Goal: Information Seeking & Learning: Learn about a topic

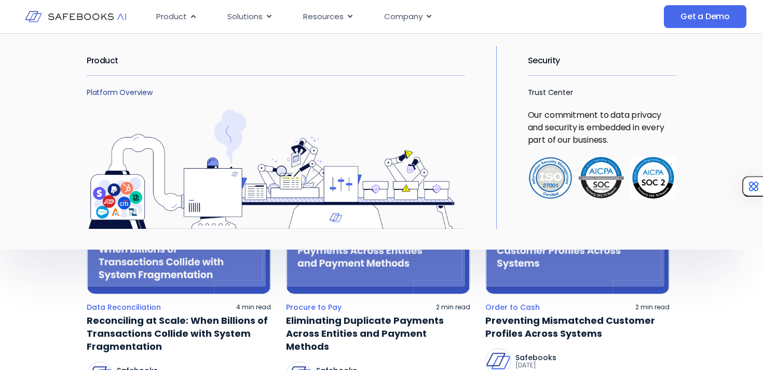
click at [128, 94] on link "Platform Overview" at bounding box center [120, 92] width 66 height 10
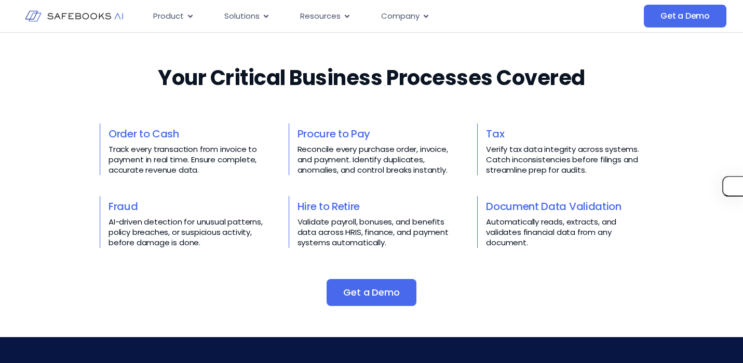
scroll to position [423, 0]
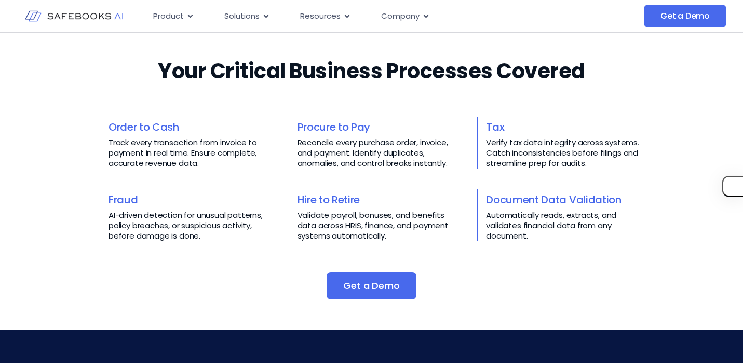
drag, startPoint x: 212, startPoint y: 237, endPoint x: 191, endPoint y: 237, distance: 21.3
click at [191, 237] on p "AI-driven detection for unusual patterns, policy breaches, or suspicious activi…" at bounding box center [187, 225] width 157 height 31
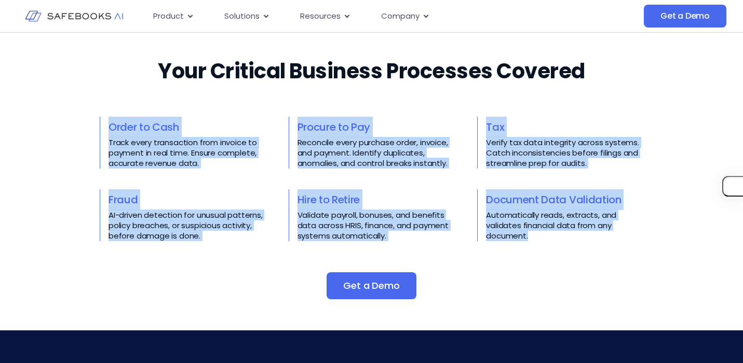
drag, startPoint x: 549, startPoint y: 248, endPoint x: 102, endPoint y: 127, distance: 463.3
click at [102, 127] on div "Your Critical Business Processes Covered​​ Order to Cash Track every transactio…" at bounding box center [372, 178] width 544 height 243
click at [102, 127] on div "Order to Cash Track every transaction from invoice to payment in real time. Ens…" at bounding box center [183, 143] width 166 height 52
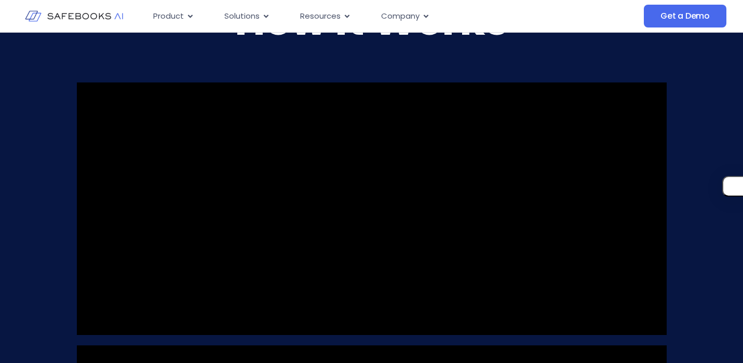
scroll to position [796, 0]
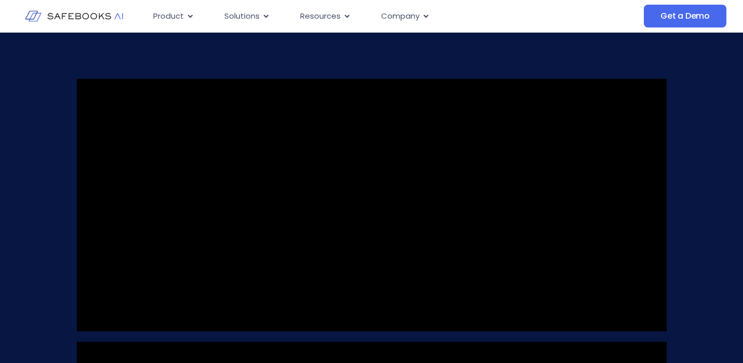
scroll to position [801, 0]
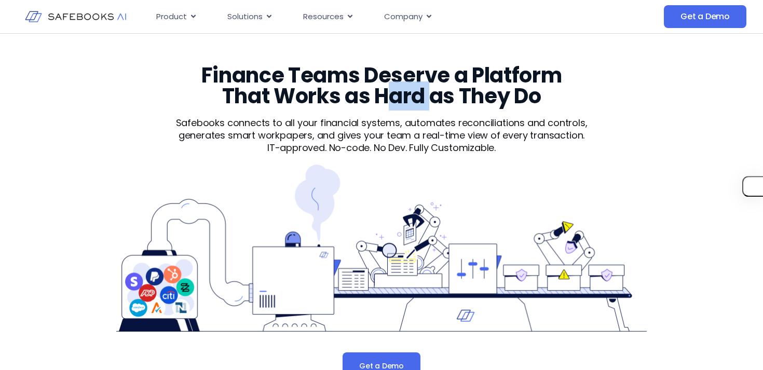
drag, startPoint x: 391, startPoint y: 97, endPoint x: 431, endPoint y: 99, distance: 40.0
click at [432, 99] on h3 "Finance Teams Deserve a Platform That Works as Hard as They Do" at bounding box center [381, 86] width 401 height 42
drag, startPoint x: 299, startPoint y: 96, endPoint x: 337, endPoint y: 91, distance: 39.3
click at [337, 91] on h3 "Finance Teams Deserve a Platform That Works as Hard as They Do" at bounding box center [381, 86] width 401 height 42
drag, startPoint x: 239, startPoint y: 99, endPoint x: 271, endPoint y: 102, distance: 31.3
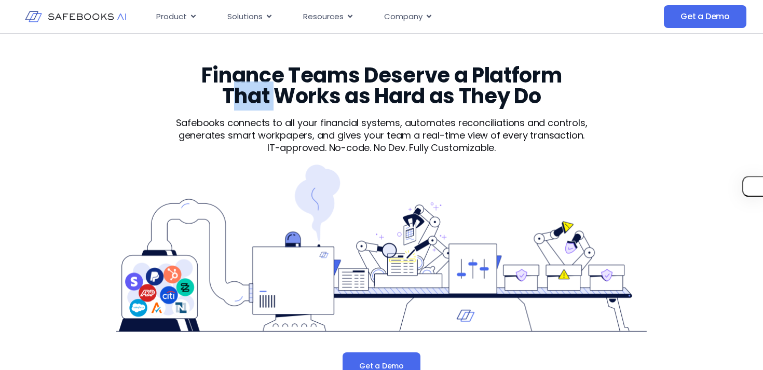
click at [273, 102] on h3 "Finance Teams Deserve a Platform That Works as Hard as They Do" at bounding box center [381, 86] width 401 height 42
drag, startPoint x: 316, startPoint y: 72, endPoint x: 357, endPoint y: 73, distance: 41.0
click at [357, 73] on h3 "Finance Teams Deserve a Platform That Works as Hard as They Do" at bounding box center [381, 86] width 401 height 42
drag, startPoint x: 375, startPoint y: 74, endPoint x: 417, endPoint y: 74, distance: 42.6
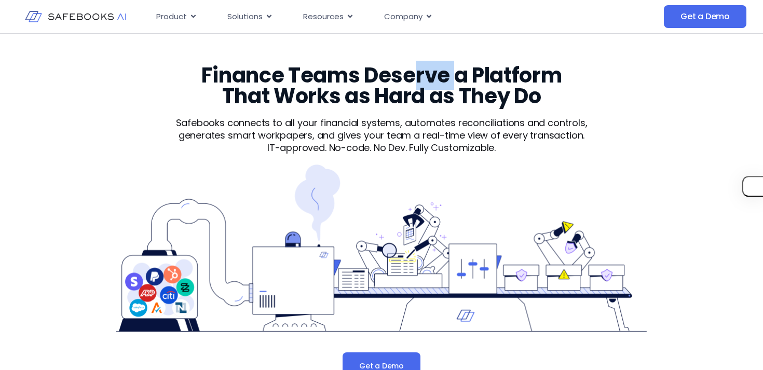
drag, startPoint x: 416, startPoint y: 82, endPoint x: 449, endPoint y: 82, distance: 32.7
click at [452, 82] on h3 "Finance Teams Deserve a Platform That Works as Hard as They Do" at bounding box center [381, 86] width 401 height 42
click at [494, 82] on h3 "Finance Teams Deserve a Platform That Works as Hard as They Do" at bounding box center [381, 86] width 401 height 42
drag, startPoint x: 480, startPoint y: 82, endPoint x: 524, endPoint y: 82, distance: 44.1
click at [524, 82] on h3 "Finance Teams Deserve a Platform That Works as Hard as They Do" at bounding box center [381, 86] width 401 height 42
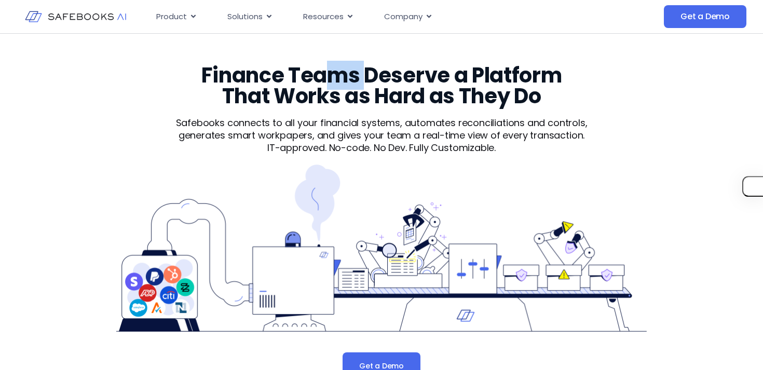
drag, startPoint x: 336, startPoint y: 78, endPoint x: 365, endPoint y: 76, distance: 29.1
click at [366, 77] on h3 "Finance Teams Deserve a Platform That Works as Hard as They Do" at bounding box center [381, 86] width 401 height 42
drag, startPoint x: 245, startPoint y: 73, endPoint x: 291, endPoint y: 72, distance: 46.2
click at [292, 72] on h3 "Finance Teams Deserve a Platform That Works as Hard as They Do" at bounding box center [381, 86] width 401 height 42
click at [287, 163] on div "Finance Teams Deserve a Platform That Works as Hard as They Do Safebooks connec…" at bounding box center [382, 222] width 590 height 315
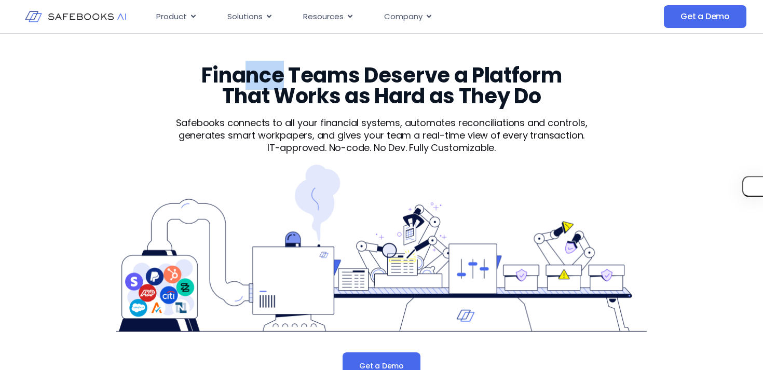
drag, startPoint x: 246, startPoint y: 79, endPoint x: 279, endPoint y: 78, distance: 33.2
click at [281, 79] on h3 "Finance Teams Deserve a Platform That Works as Hard as They Do" at bounding box center [381, 86] width 401 height 42
click at [307, 144] on p "IT-approved. No-code. No Dev. Fully Customizable." at bounding box center [381, 148] width 448 height 12
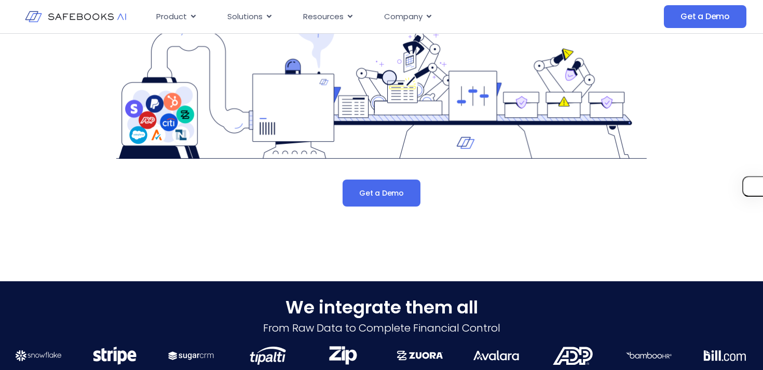
scroll to position [325, 0]
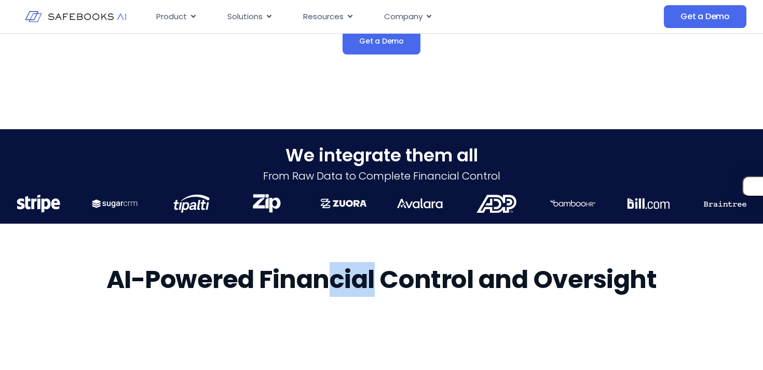
drag, startPoint x: 334, startPoint y: 283, endPoint x: 375, endPoint y: 282, distance: 41.5
click at [375, 282] on h2 "AI-Powered Financial Control and Oversight" at bounding box center [381, 279] width 551 height 29
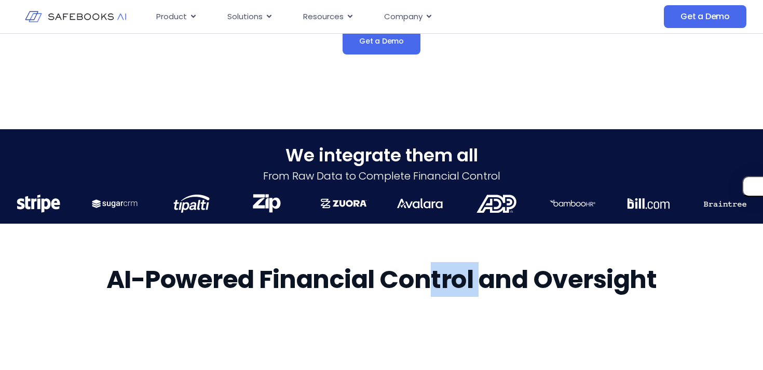
click at [480, 287] on h2 "AI-Powered Financial Control and Oversight" at bounding box center [381, 279] width 551 height 29
click at [521, 290] on h2 "AI-Powered Financial Control and Oversight" at bounding box center [381, 279] width 551 height 29
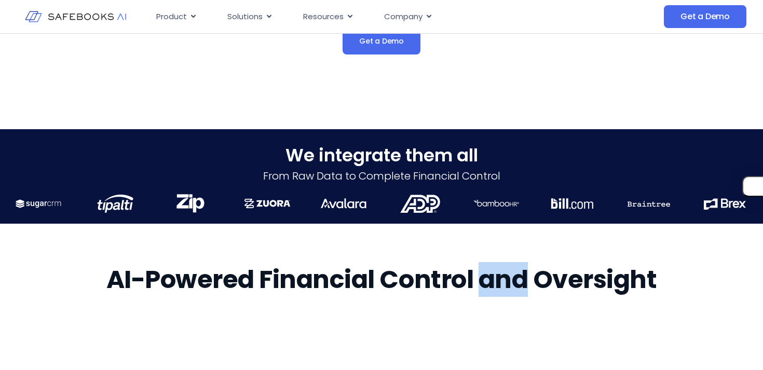
drag, startPoint x: 483, startPoint y: 288, endPoint x: 517, endPoint y: 287, distance: 34.3
click at [525, 288] on h2 "AI-Powered Financial Control and Oversight" at bounding box center [381, 279] width 551 height 29
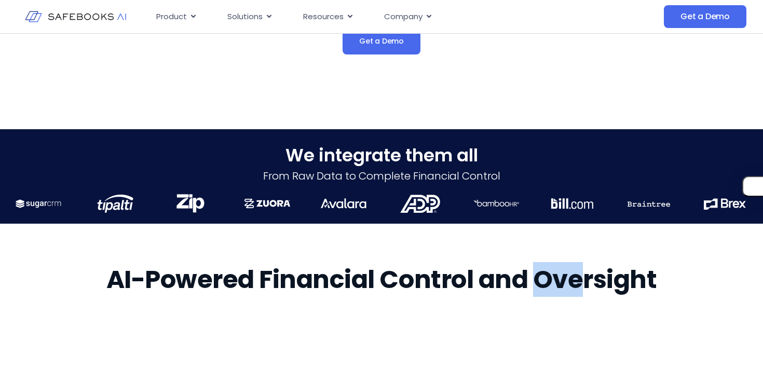
drag, startPoint x: 537, startPoint y: 280, endPoint x: 589, endPoint y: 280, distance: 51.9
click at [589, 280] on h2 "AI-Powered Financial Control and Oversight" at bounding box center [381, 279] width 551 height 29
click at [564, 283] on h2 "AI-Powered Financial Control and Oversight" at bounding box center [381, 279] width 551 height 29
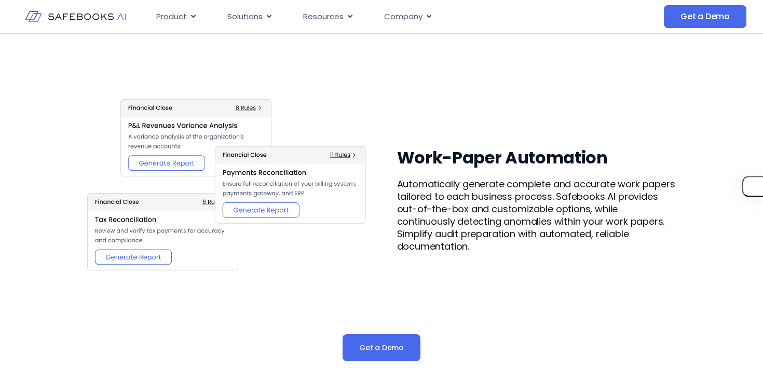
scroll to position [1311, 0]
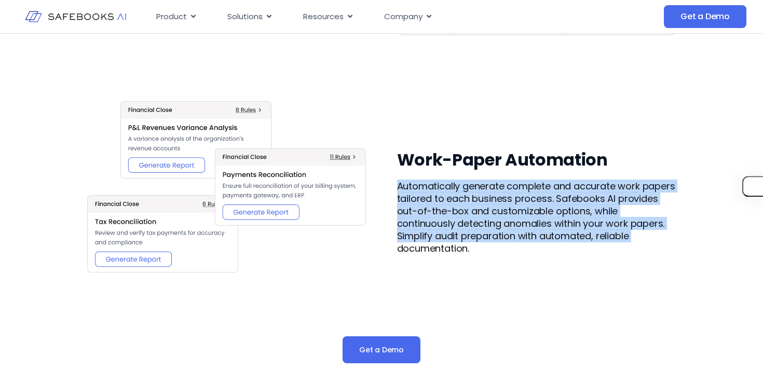
drag, startPoint x: 395, startPoint y: 191, endPoint x: 391, endPoint y: 245, distance: 54.6
click at [391, 245] on div "Work-Paper Automation Automatically generate complete and accurate work papers …" at bounding box center [382, 202] width 590 height 310
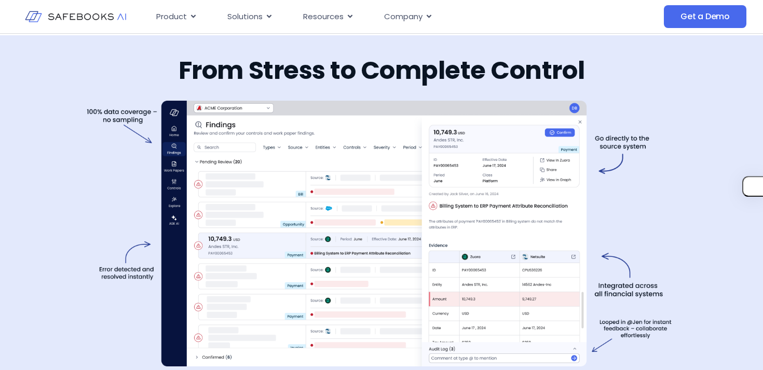
scroll to position [1701, 0]
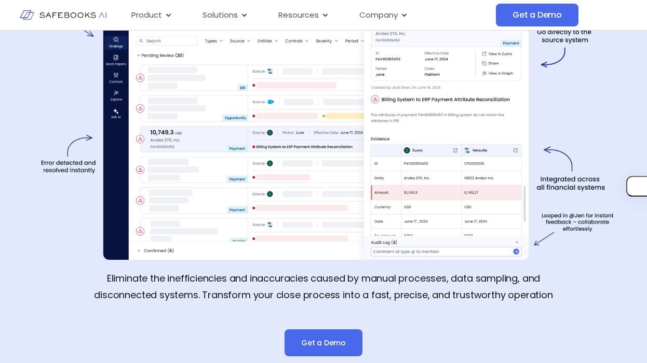
scroll to position [1811, 0]
click at [519, 288] on p "Eliminate the inefficiencies and inaccuracies caused by manual processes, data …" at bounding box center [324, 286] width 490 height 33
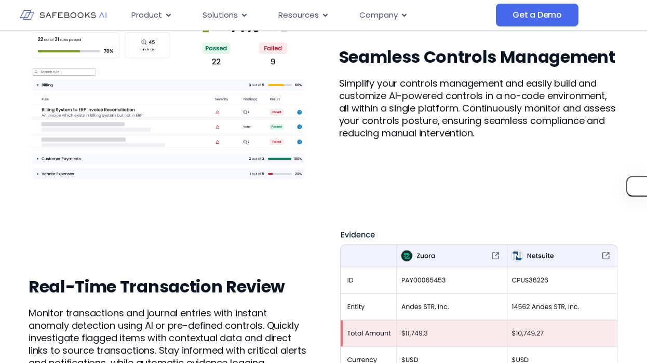
scroll to position [1017, 0]
